Goal: Contribute content: Add original content to the website for others to see

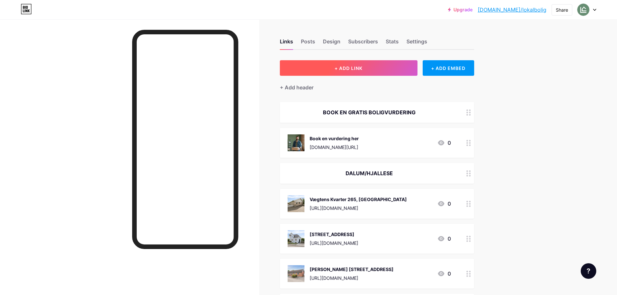
click at [330, 67] on button "+ ADD LINK" at bounding box center [349, 68] width 138 height 16
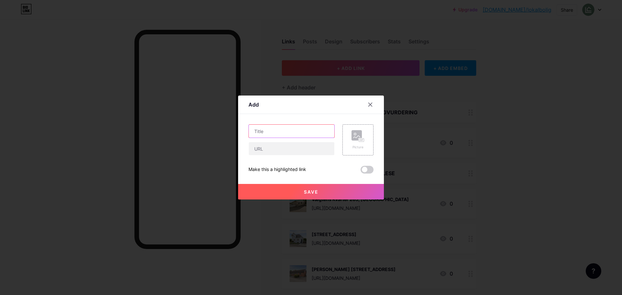
click at [279, 130] on input "text" at bounding box center [292, 131] width 86 height 13
type input "[STREET_ADDRESS]"
drag, startPoint x: 289, startPoint y: 143, endPoint x: 288, endPoint y: 149, distance: 5.3
click at [289, 144] on input "text" at bounding box center [292, 148] width 86 height 13
paste input "[URL][DOMAIN_NAME]"
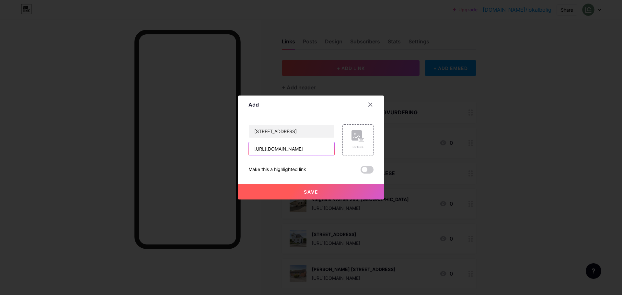
scroll to position [0, 135]
type input "[URL][DOMAIN_NAME]"
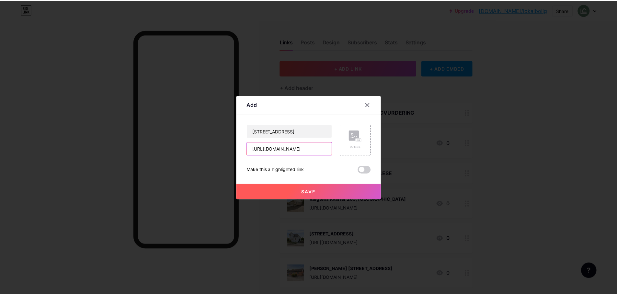
scroll to position [0, 0]
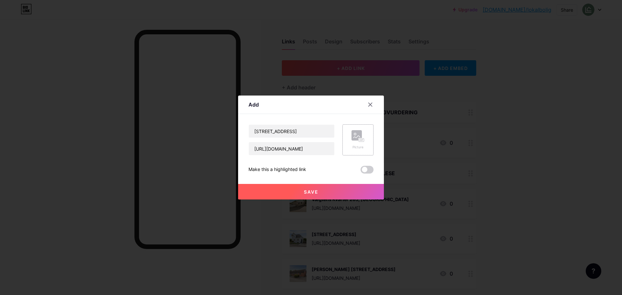
click at [358, 143] on div "Picture" at bounding box center [357, 139] width 13 height 19
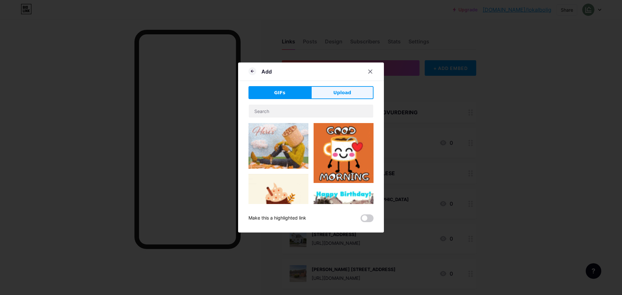
click at [341, 89] on span "Upload" at bounding box center [342, 92] width 18 height 7
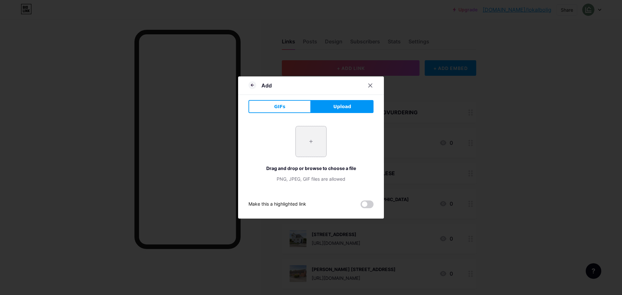
click at [311, 145] on input "file" at bounding box center [311, 141] width 30 height 30
type input "C:\fakepath\DSC05596.webp"
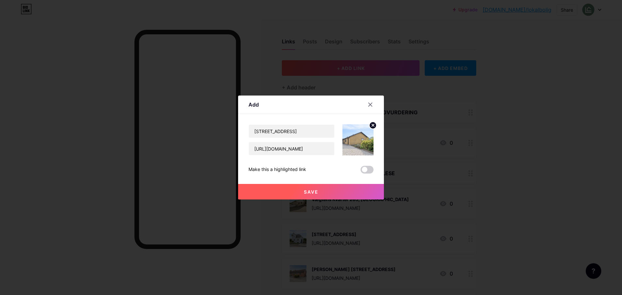
click at [324, 191] on button "Save" at bounding box center [311, 192] width 146 height 16
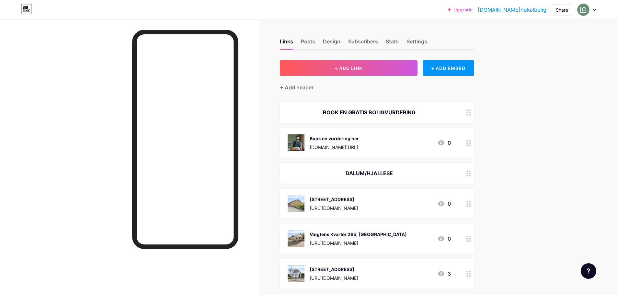
click at [359, 70] on span "+ ADD LINK" at bounding box center [349, 68] width 28 height 6
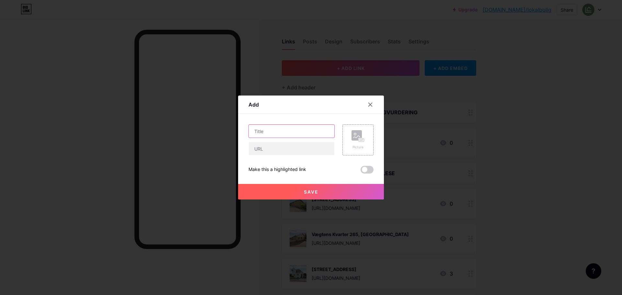
click at [293, 132] on input "text" at bounding box center [292, 131] width 86 height 13
type input "[STREET_ADDRESS]"
click at [298, 146] on input "text" at bounding box center [292, 148] width 86 height 13
drag, startPoint x: 392, startPoint y: 66, endPoint x: 392, endPoint y: 1, distance: 65.1
click at [391, 10] on div at bounding box center [311, 147] width 622 height 295
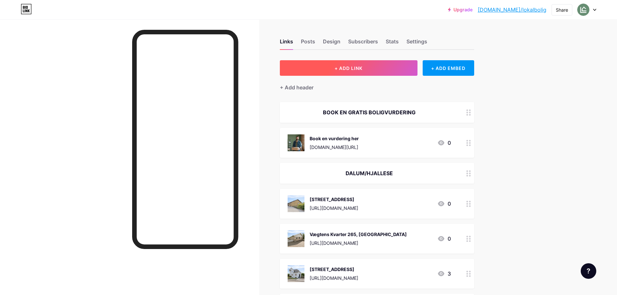
click at [367, 66] on button "+ ADD LINK" at bounding box center [349, 68] width 138 height 16
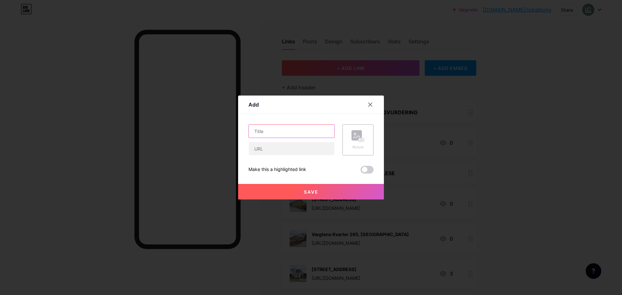
click at [305, 134] on input "text" at bounding box center [292, 131] width 86 height 13
type input "[STREET_ADDRESS]"
click at [301, 142] on div at bounding box center [291, 149] width 86 height 14
click at [298, 154] on input "text" at bounding box center [292, 148] width 86 height 13
paste input "[URL][DOMAIN_NAME]"
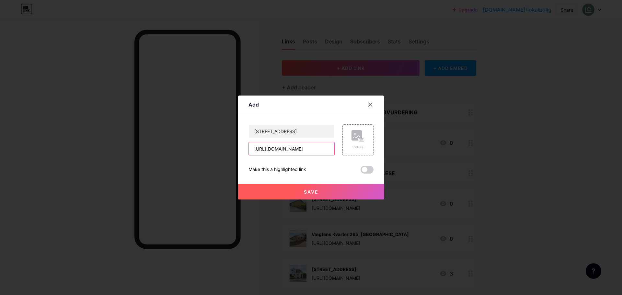
scroll to position [0, 93]
type input "[URL][DOMAIN_NAME]"
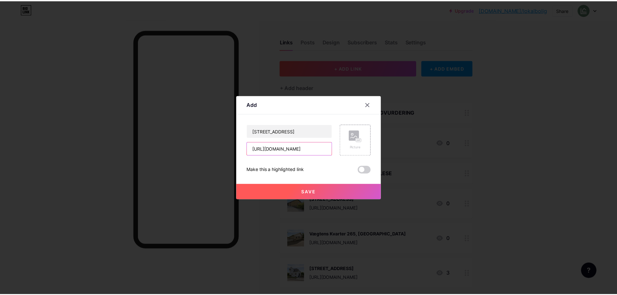
scroll to position [0, 0]
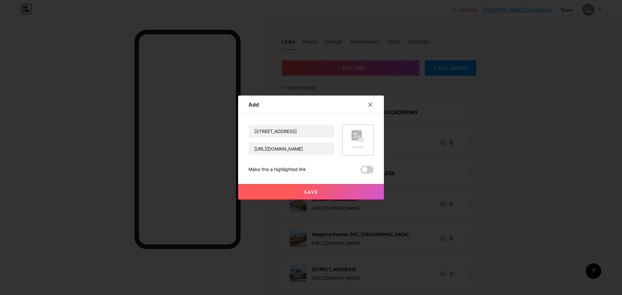
click at [348, 142] on div "Picture" at bounding box center [357, 139] width 31 height 31
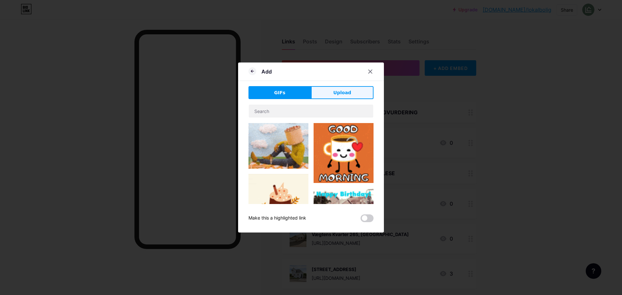
click at [348, 96] on span "Upload" at bounding box center [342, 92] width 18 height 7
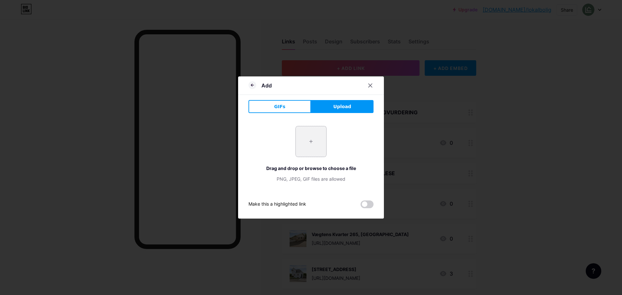
click at [304, 139] on input "file" at bounding box center [311, 141] width 30 height 30
type input "C:\fakepath\DSC05380.webp"
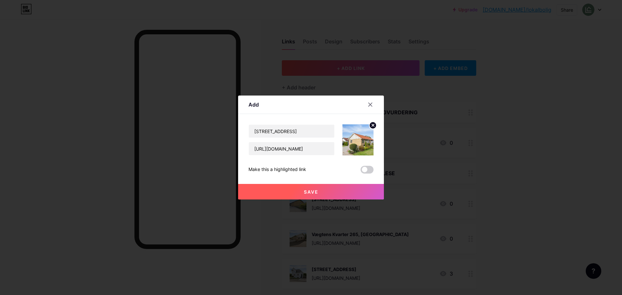
click at [337, 192] on button "Save" at bounding box center [311, 192] width 146 height 16
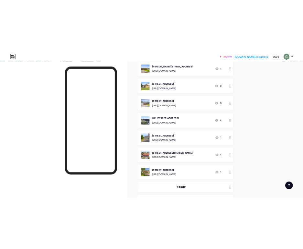
scroll to position [939, 0]
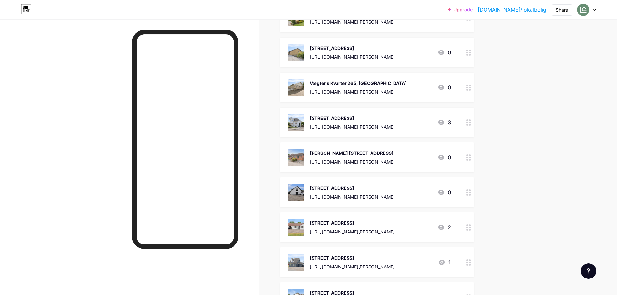
scroll to position [97, 0]
